Goal: Task Accomplishment & Management: Manage account settings

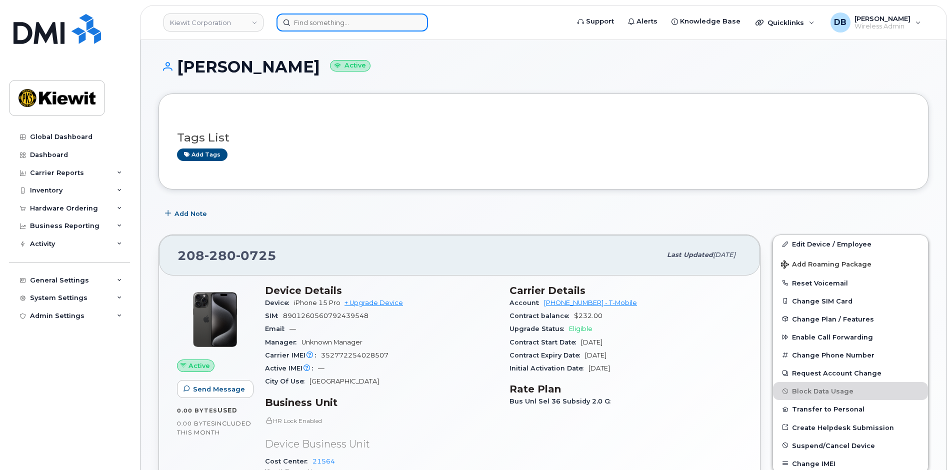
click at [319, 23] on input at bounding box center [351, 22] width 151 height 18
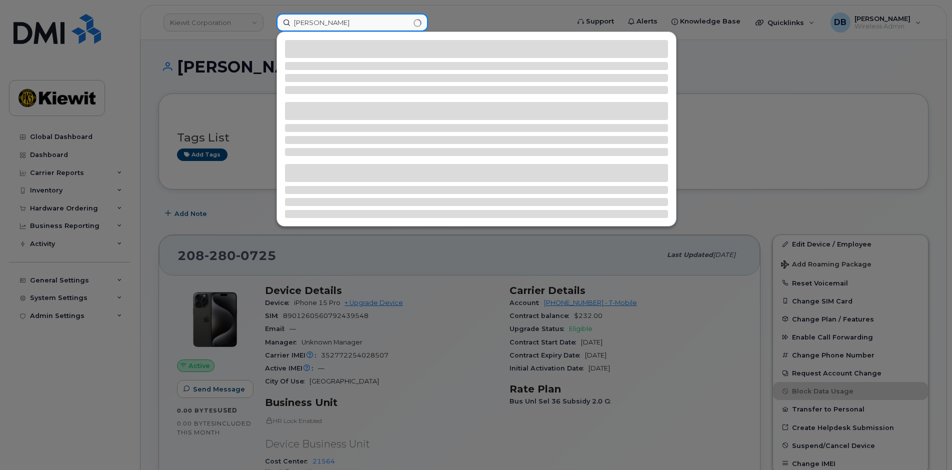
type input "derek popp"
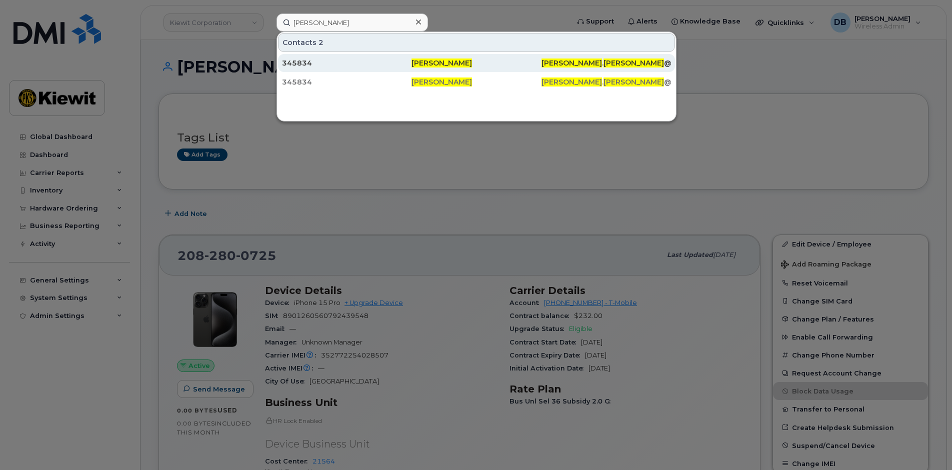
click at [305, 64] on div "345834" at bounding box center [346, 63] width 129 height 10
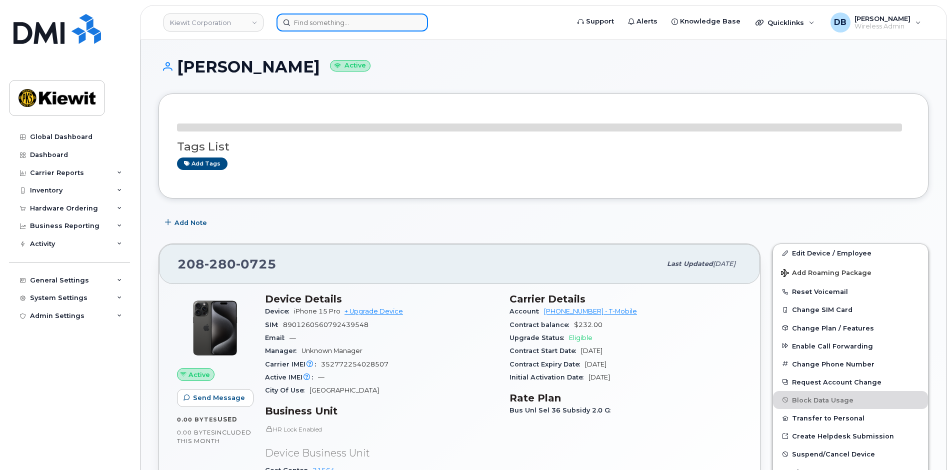
click at [328, 15] on input at bounding box center [351, 22] width 151 height 18
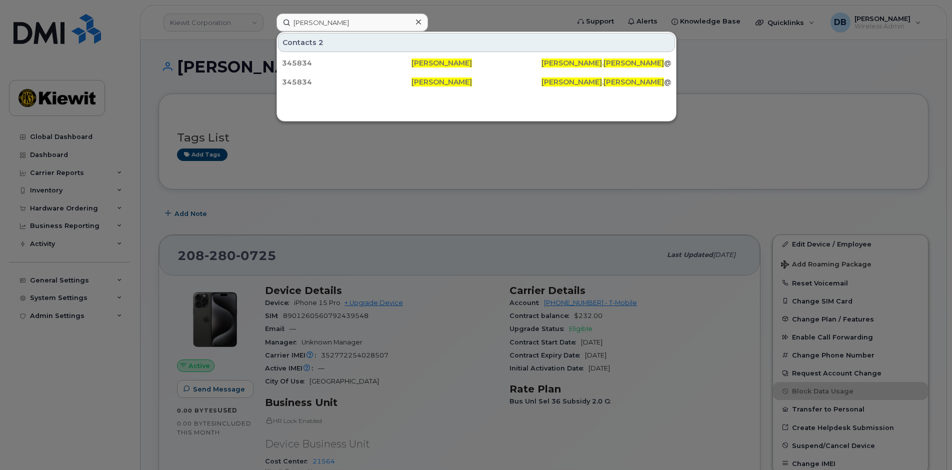
click at [742, 57] on div at bounding box center [476, 235] width 952 height 470
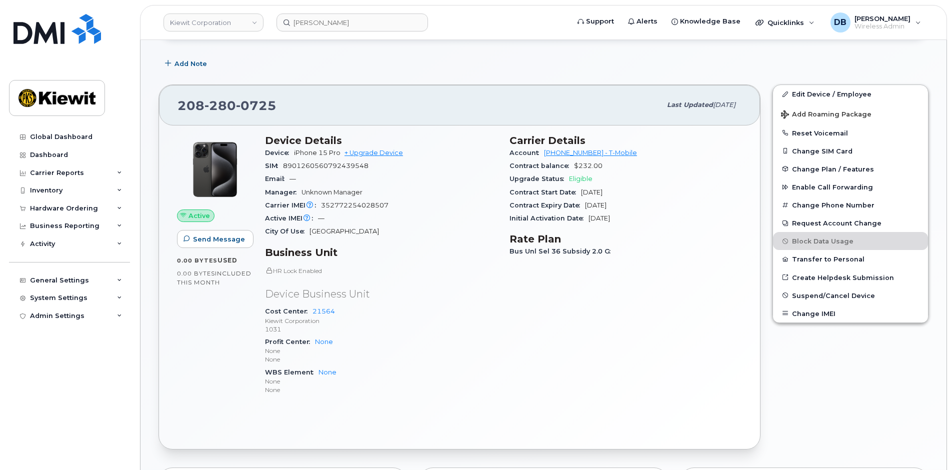
scroll to position [200, 0]
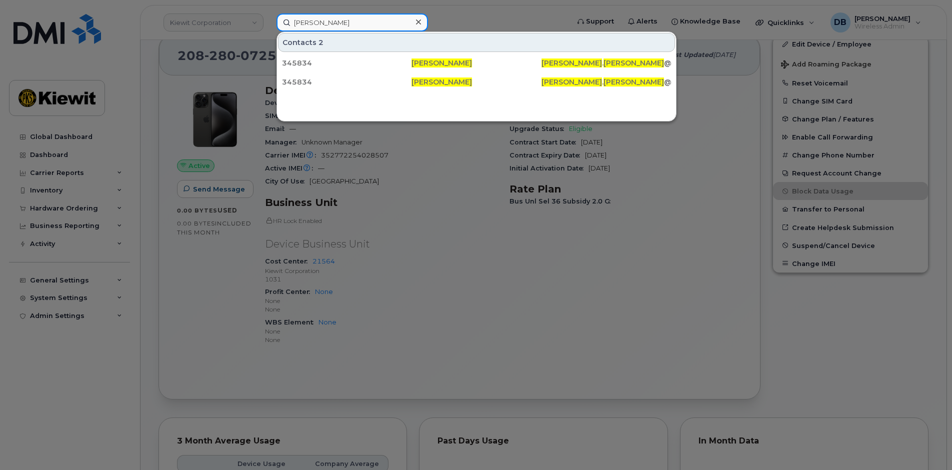
click at [360, 25] on input "derek popp" at bounding box center [351, 22] width 151 height 18
paste input "402-278-9535"
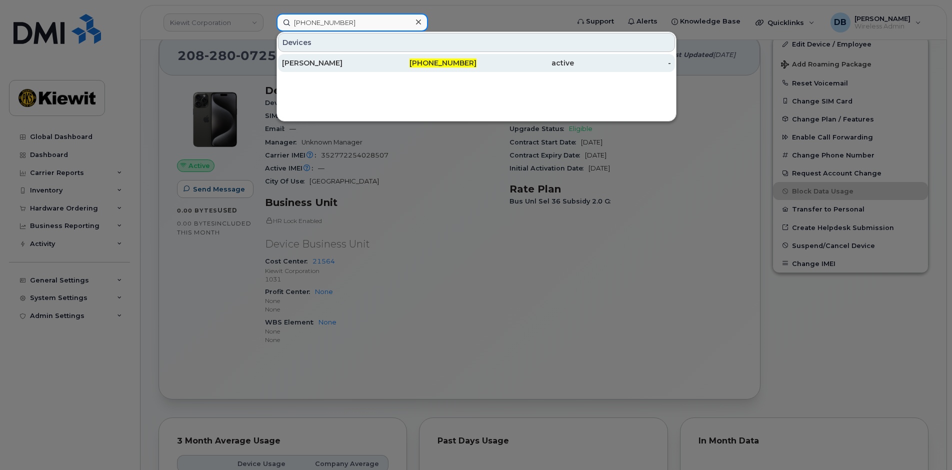
type input "402-278-9535"
click at [344, 64] on div "AMANDA JONES" at bounding box center [330, 63] width 97 height 10
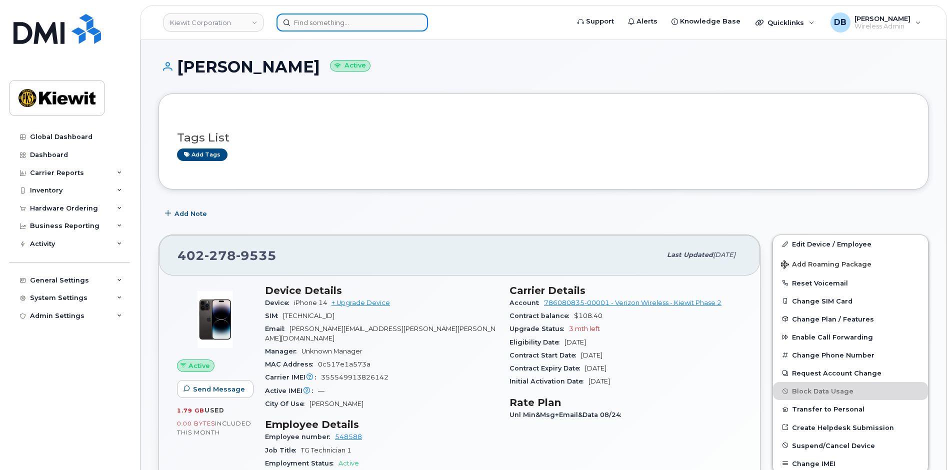
click at [340, 26] on input at bounding box center [351, 22] width 151 height 18
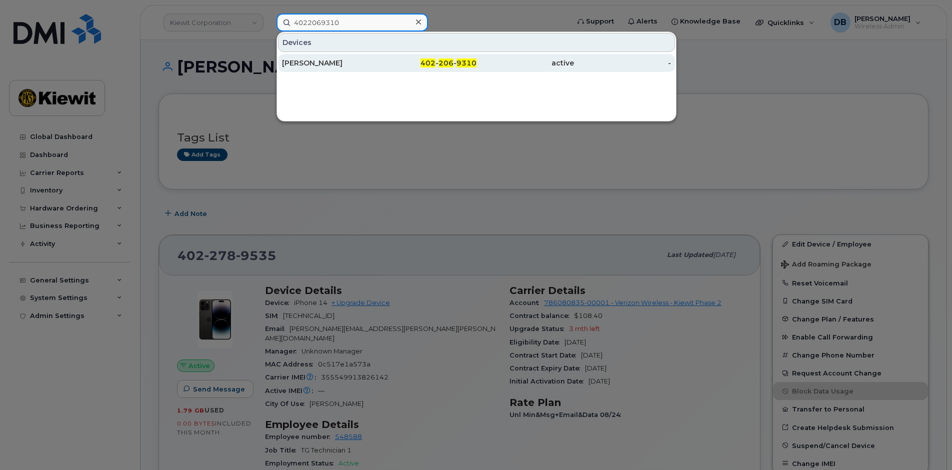
type input "4022069310"
click at [304, 63] on div "[PERSON_NAME]" at bounding box center [330, 63] width 97 height 10
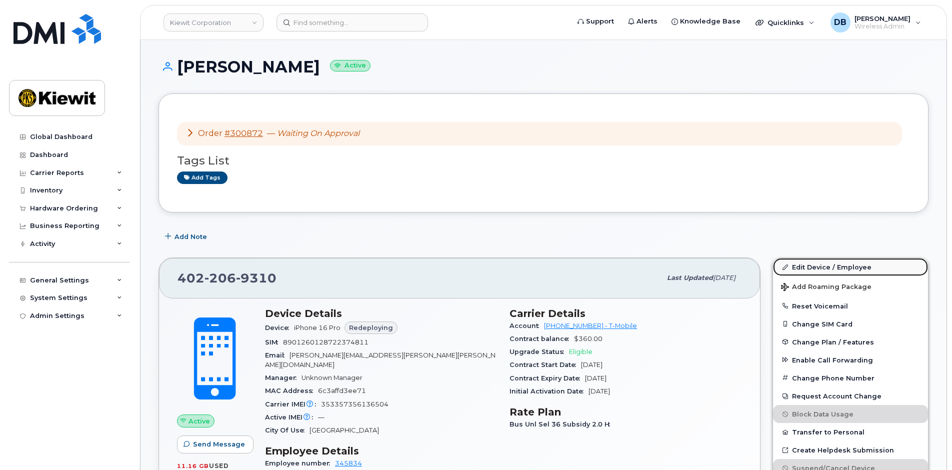
click at [822, 268] on link "Edit Device / Employee" at bounding box center [850, 267] width 155 height 18
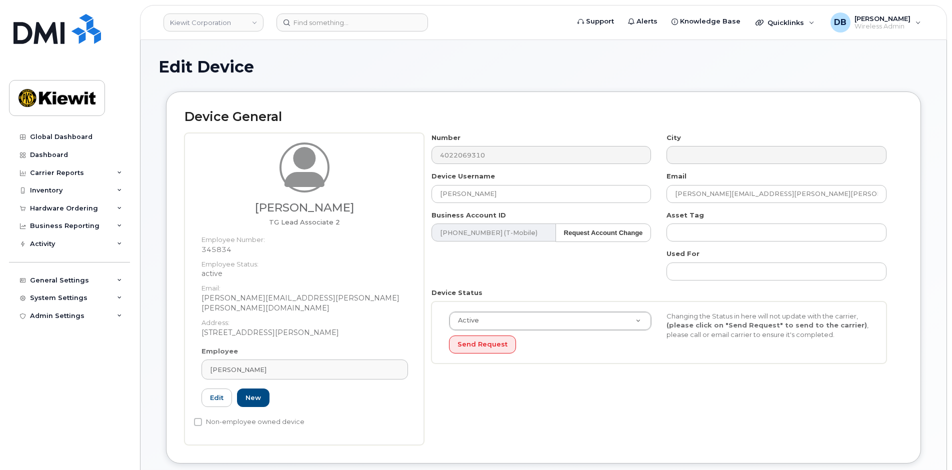
scroll to position [50, 0]
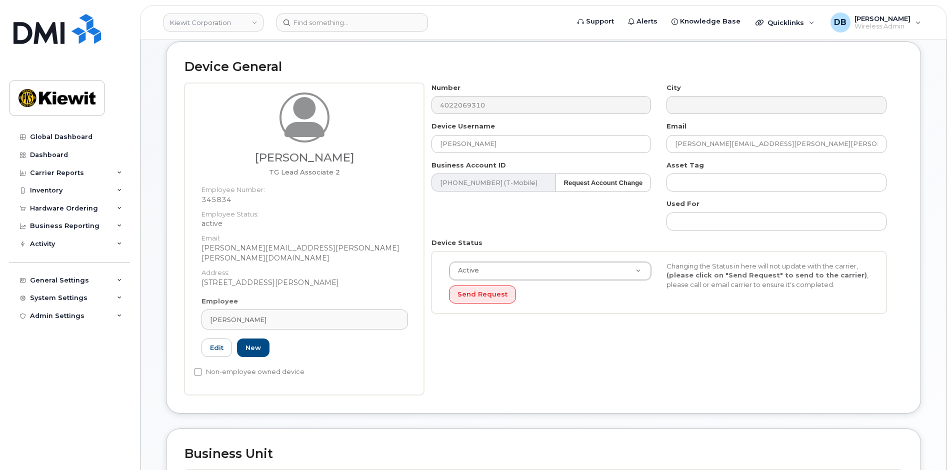
click at [221, 202] on dd "345834" at bounding box center [304, 199] width 206 height 10
copy dd "345834"
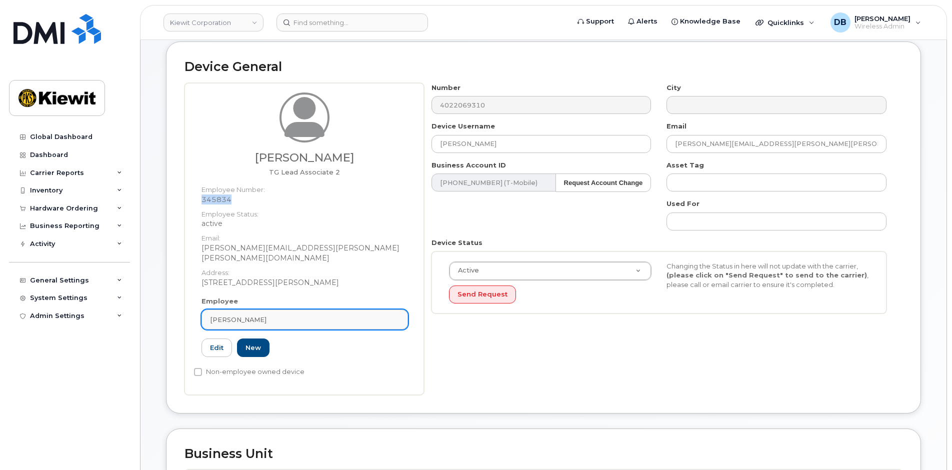
click at [256, 315] on div "[PERSON_NAME]" at bounding box center [304, 319] width 189 height 9
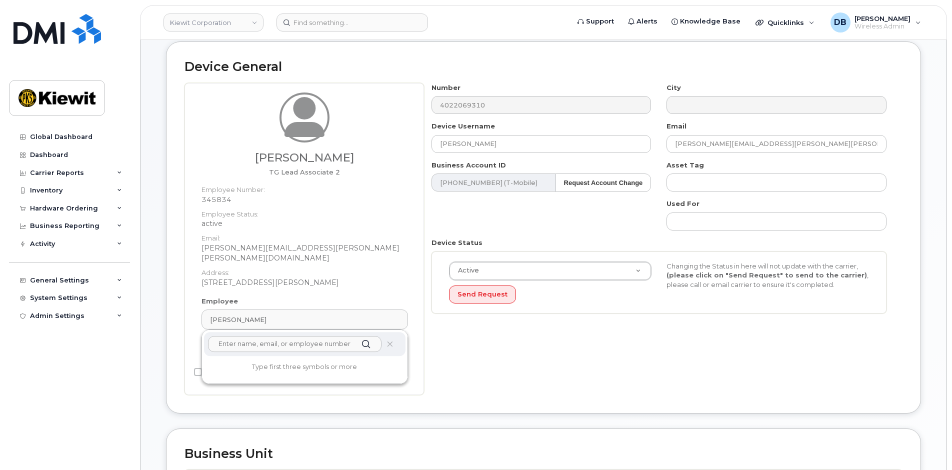
paste input "345834"
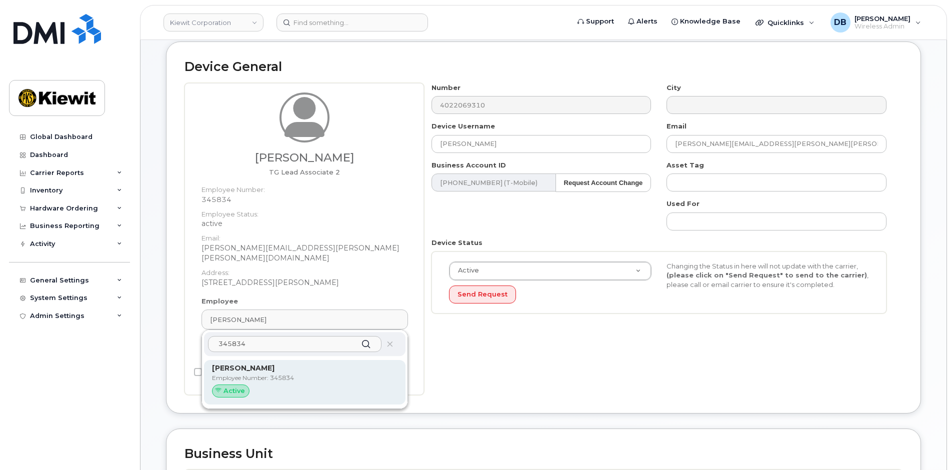
type input "345834"
click at [243, 373] on p "Employee Number: 345834" at bounding box center [304, 377] width 185 height 9
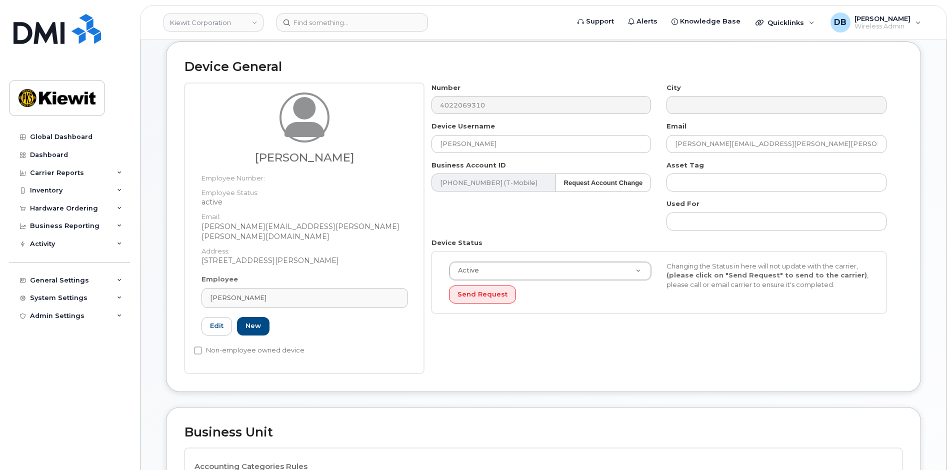
type input "[PERSON_NAME]"
click at [690, 212] on div "Used For" at bounding box center [776, 214] width 235 height 31
type input "Saving..."
